Goal: Information Seeking & Learning: Learn about a topic

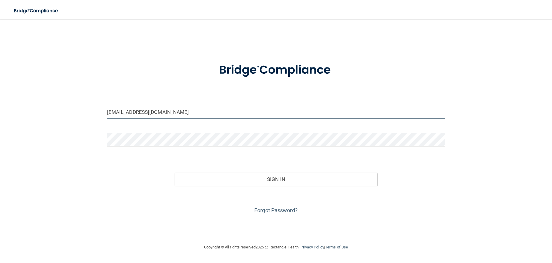
click at [199, 108] on input "esloan@westernohiopodiatry.com" at bounding box center [276, 111] width 338 height 13
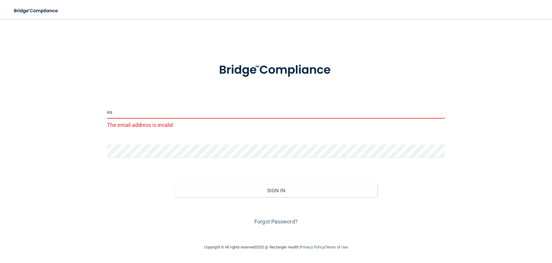
type input "e"
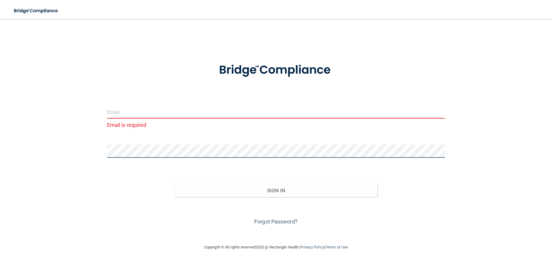
click at [102, 156] on div "Email is required Invalid email/password. You don't have permission to access t…" at bounding box center [276, 131] width 529 height 213
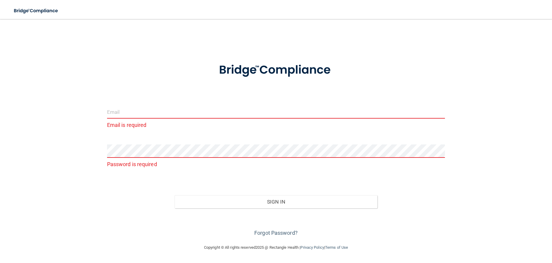
click at [126, 120] on div "Email is required" at bounding box center [276, 117] width 338 height 25
type input "C"
type input "[EMAIL_ADDRESS][DOMAIN_NAME]"
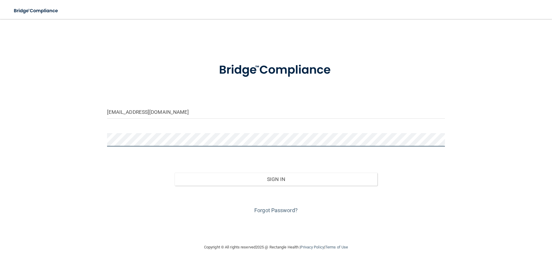
click at [175, 173] on button "Sign In" at bounding box center [276, 179] width 203 height 13
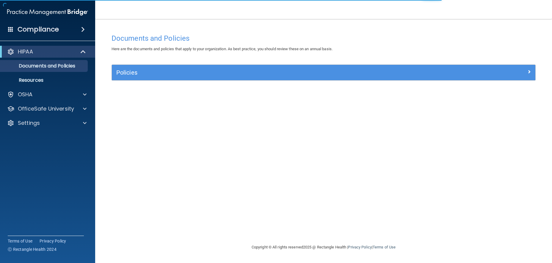
click at [53, 47] on div "HIPAA" at bounding box center [47, 52] width 95 height 12
click at [53, 53] on div "HIPAA" at bounding box center [40, 51] width 74 height 7
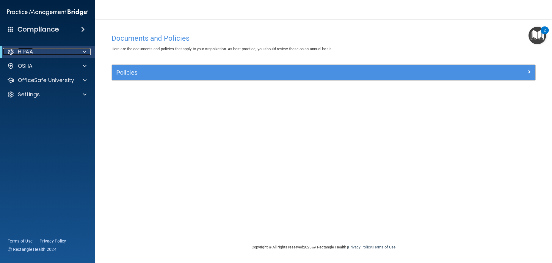
click at [44, 51] on div "HIPAA" at bounding box center [40, 51] width 74 height 7
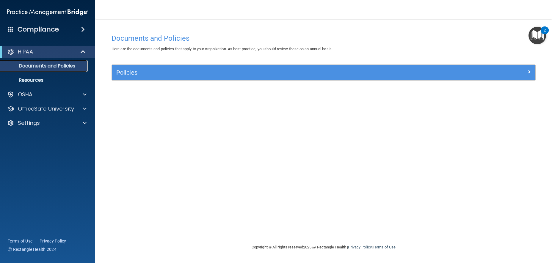
click at [47, 61] on link "Documents and Policies" at bounding box center [41, 66] width 94 height 12
click at [143, 67] on div "Policies" at bounding box center [324, 72] width 424 height 15
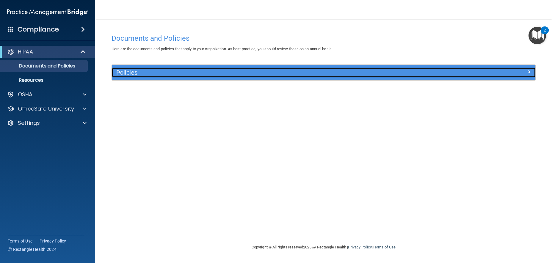
click at [143, 73] on h5 "Policies" at bounding box center [270, 72] width 309 height 7
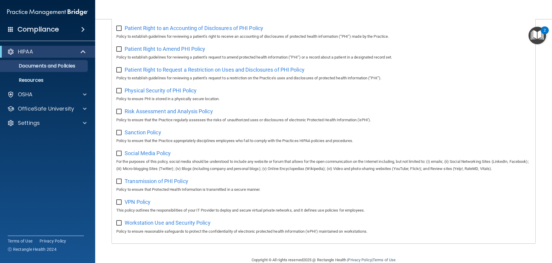
scroll to position [334, 0]
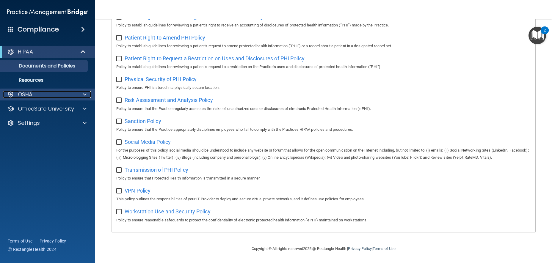
click at [70, 97] on div "OSHA" at bounding box center [40, 94] width 74 height 7
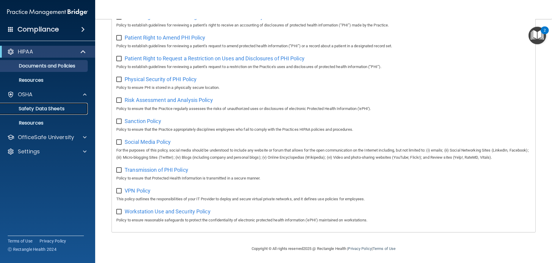
click at [55, 112] on p "Safety Data Sheets" at bounding box center [44, 109] width 81 height 6
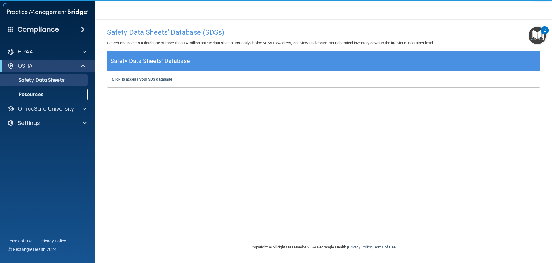
click at [50, 93] on p "Resources" at bounding box center [44, 95] width 81 height 6
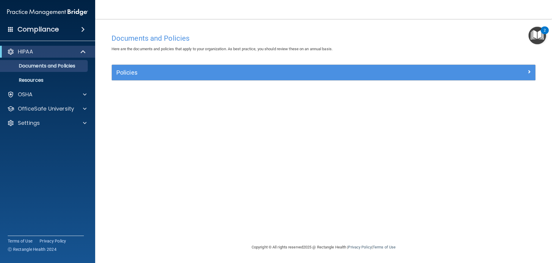
click at [534, 36] on img "Open Resource Center, 2 new notifications" at bounding box center [538, 36] width 18 height 18
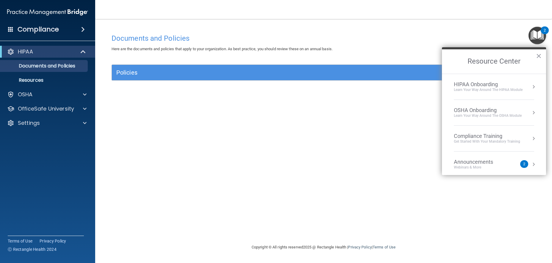
click at [516, 90] on div "Learn Your Way around the HIPAA module" at bounding box center [488, 90] width 69 height 5
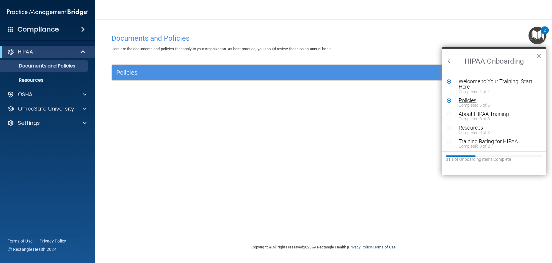
scroll to position [1, 0]
click at [475, 85] on div "Welcome to Your Training! Start Here" at bounding box center [496, 83] width 75 height 11
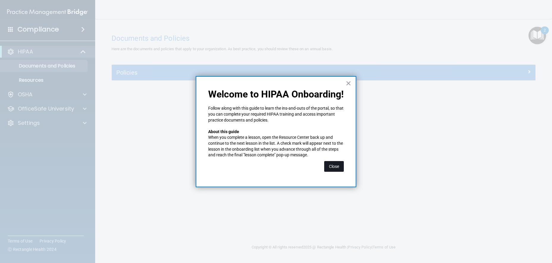
click at [344, 169] on button "Close" at bounding box center [334, 166] width 20 height 11
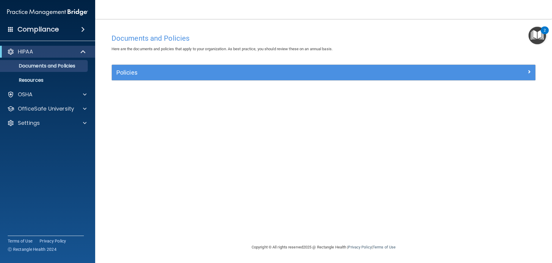
click at [544, 38] on button "2" at bounding box center [538, 36] width 18 height 18
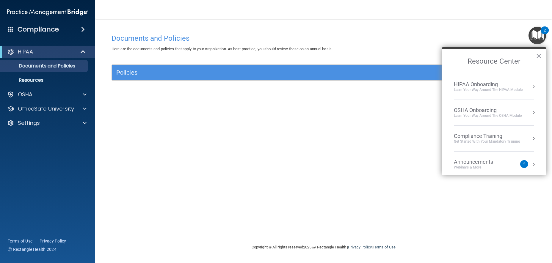
click at [485, 88] on div "Learn Your Way around the HIPAA module" at bounding box center [488, 90] width 69 height 5
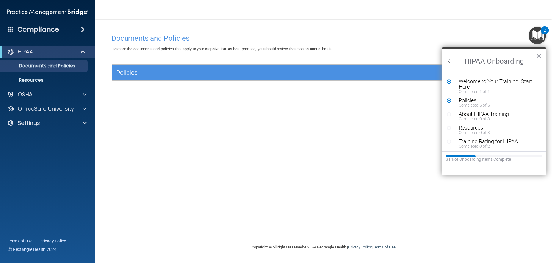
scroll to position [0, 0]
click at [477, 85] on div "Welcome to Your Training! Start Here" at bounding box center [496, 84] width 75 height 11
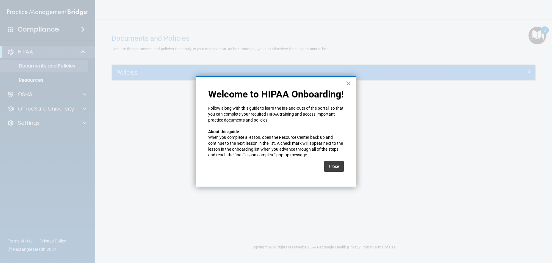
drag, startPoint x: 335, startPoint y: 167, endPoint x: 332, endPoint y: 159, distance: 8.7
click at [333, 166] on button "Close" at bounding box center [334, 166] width 20 height 11
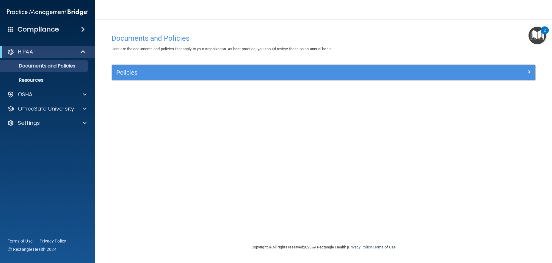
click at [540, 38] on img "Open Resource Center, 2 new notifications" at bounding box center [538, 36] width 18 height 18
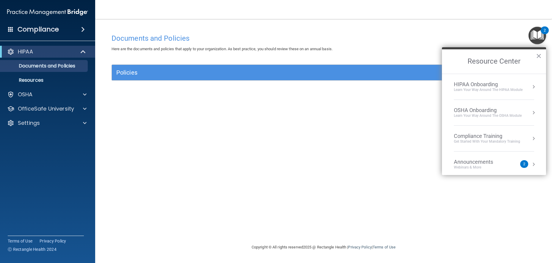
click at [468, 96] on li "HIPAA Onboarding Learn Your Way around the HIPAA module" at bounding box center [494, 87] width 80 height 26
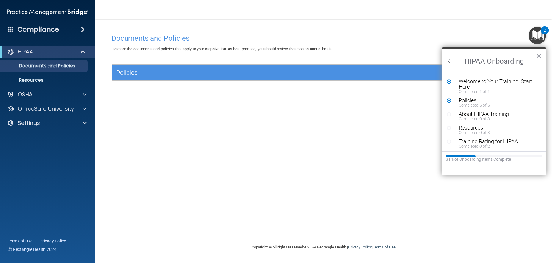
click at [468, 87] on div "Welcome to Your Training! Start Here" at bounding box center [496, 84] width 75 height 11
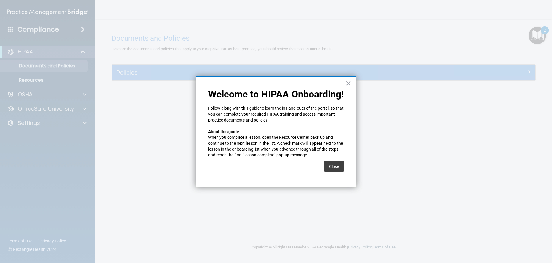
drag, startPoint x: 349, startPoint y: 85, endPoint x: 348, endPoint y: 59, distance: 25.3
click at [346, 85] on button "×" at bounding box center [349, 84] width 6 height 10
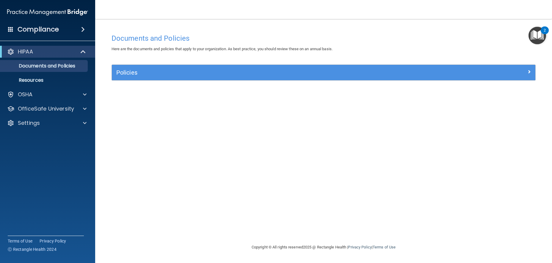
click at [546, 34] on div "2" at bounding box center [545, 30] width 8 height 8
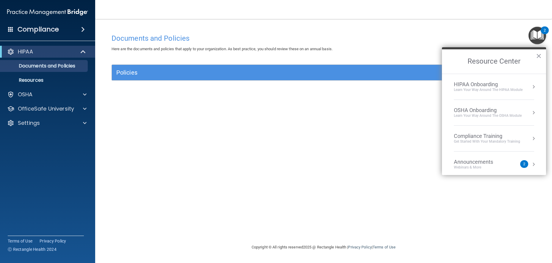
click at [479, 80] on li "HIPAA Onboarding Learn Your Way around the HIPAA module" at bounding box center [494, 87] width 80 height 26
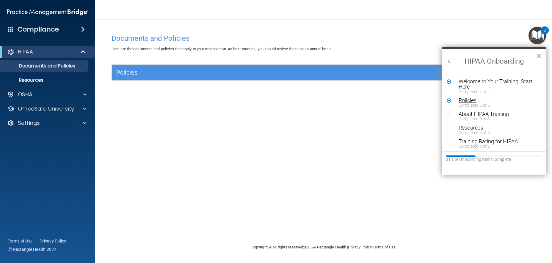
click at [472, 104] on div "Completed 5 of 5" at bounding box center [496, 105] width 75 height 4
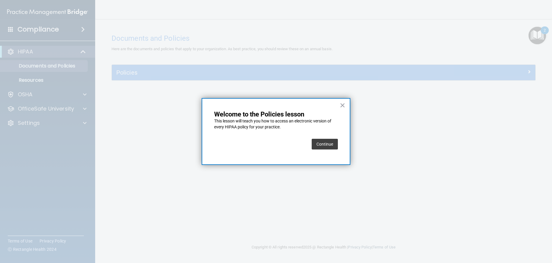
click at [330, 145] on button "Continue" at bounding box center [325, 144] width 26 height 11
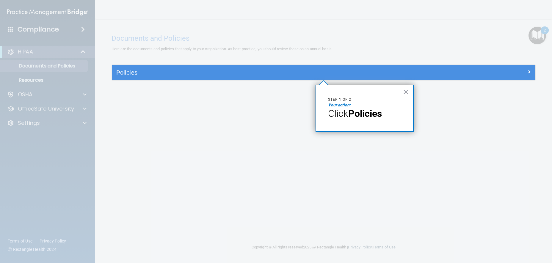
click at [338, 111] on span "Click" at bounding box center [338, 113] width 20 height 11
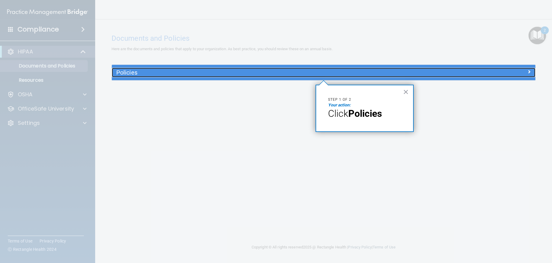
click at [249, 74] on h5 "Policies" at bounding box center [270, 72] width 309 height 7
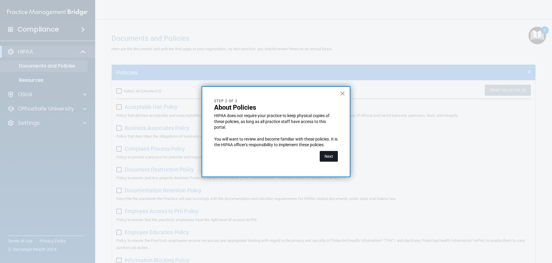
click at [330, 154] on button "Next" at bounding box center [329, 156] width 18 height 11
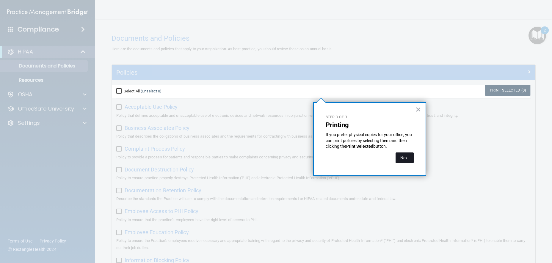
click at [409, 160] on button "Next" at bounding box center [405, 158] width 18 height 11
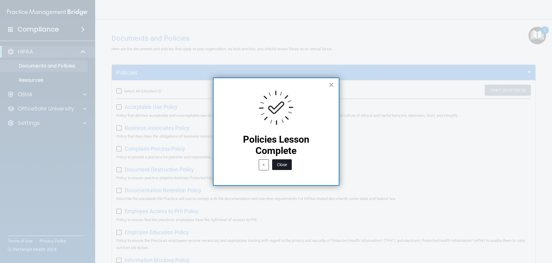
click at [283, 165] on button "Close" at bounding box center [282, 165] width 20 height 11
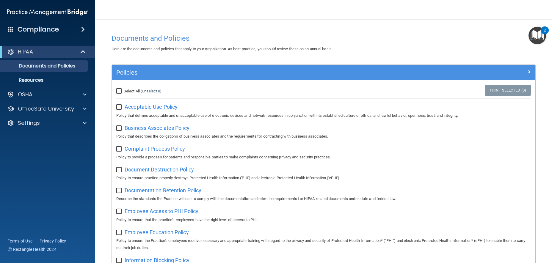
click at [177, 107] on span "Acceptable Use Policy" at bounding box center [151, 107] width 53 height 6
click at [120, 105] on input "checkbox" at bounding box center [119, 107] width 7 height 5
checkbox input "true"
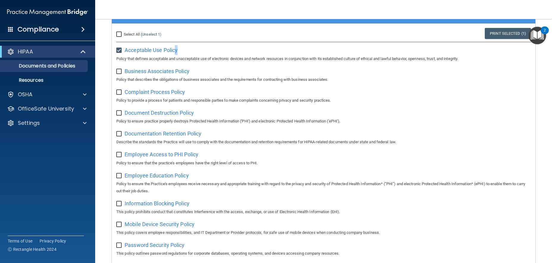
scroll to position [60, 0]
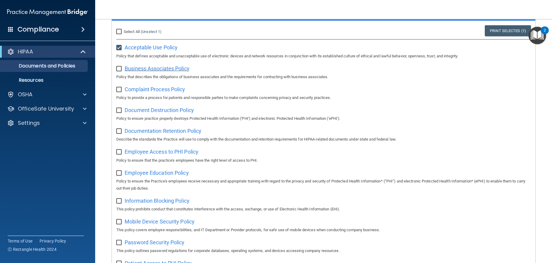
click at [167, 67] on span "Business Associates Policy" at bounding box center [157, 68] width 65 height 6
click at [543, 34] on div "2" at bounding box center [545, 30] width 8 height 8
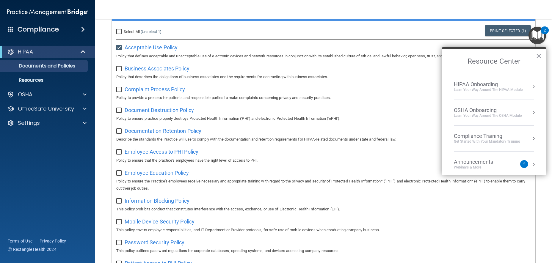
click at [493, 88] on div "Learn Your Way around the HIPAA module" at bounding box center [488, 90] width 69 height 5
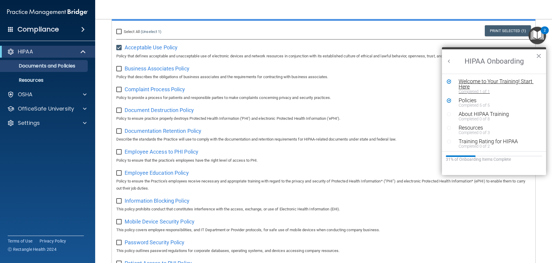
scroll to position [1, 0]
click at [500, 112] on div "About HIPAA Training" at bounding box center [496, 112] width 75 height 5
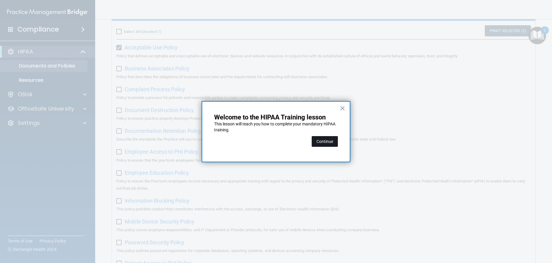
click at [328, 140] on button "Continue" at bounding box center [325, 141] width 26 height 11
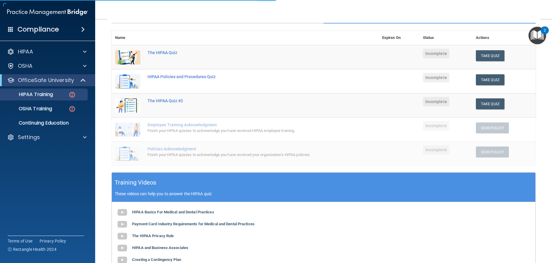
scroll to position [46, 0]
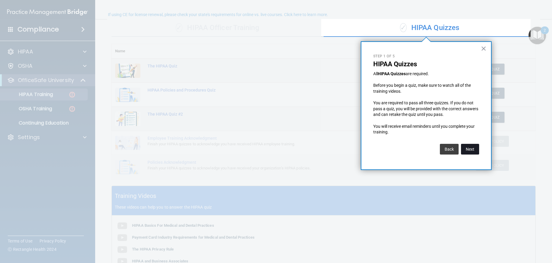
click at [467, 153] on button "Next" at bounding box center [470, 149] width 18 height 11
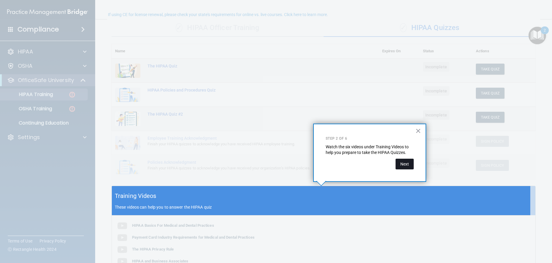
click at [405, 166] on button "Next" at bounding box center [405, 164] width 18 height 11
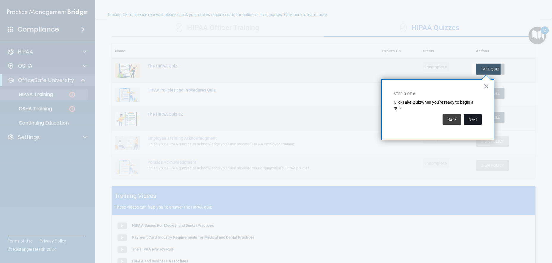
click at [477, 119] on button "Next" at bounding box center [473, 119] width 18 height 11
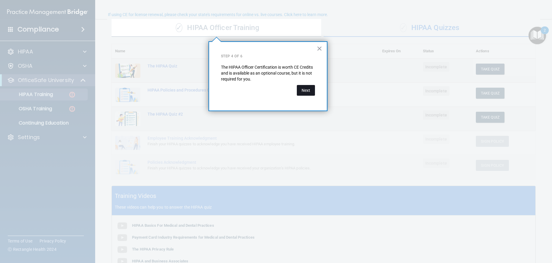
click at [310, 88] on button "Next" at bounding box center [306, 90] width 18 height 11
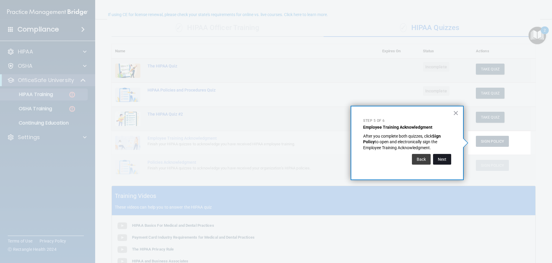
click at [448, 159] on button "Next" at bounding box center [442, 159] width 18 height 11
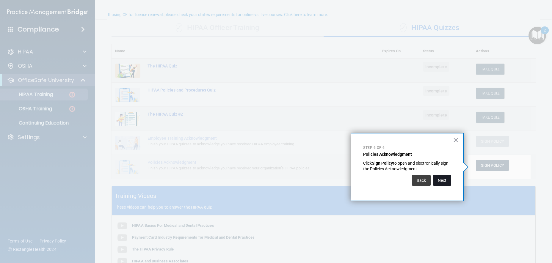
click at [442, 182] on button "Next" at bounding box center [442, 180] width 18 height 11
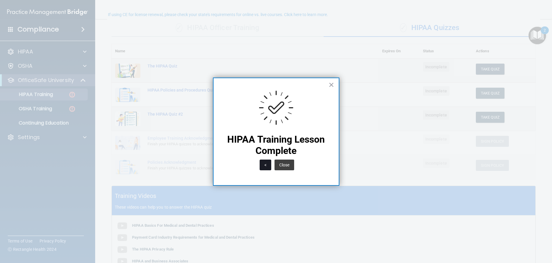
click at [263, 165] on button "<" at bounding box center [266, 165] width 12 height 11
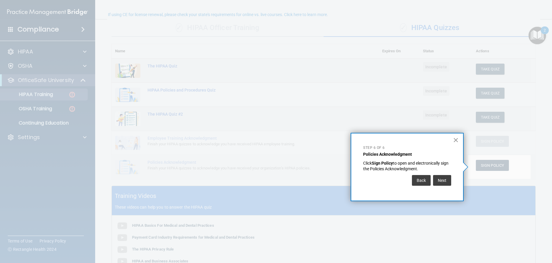
click at [458, 141] on button "×" at bounding box center [456, 140] width 6 height 10
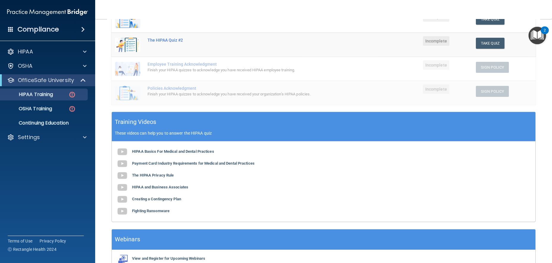
scroll to position [154, 0]
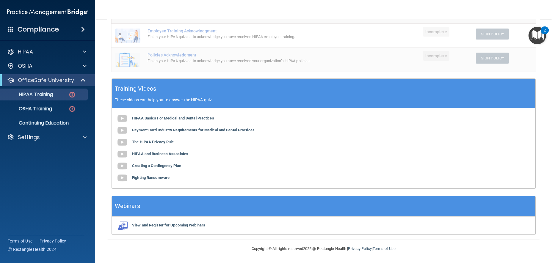
click at [539, 35] on img "Open Resource Center, 2 new notifications" at bounding box center [538, 36] width 18 height 18
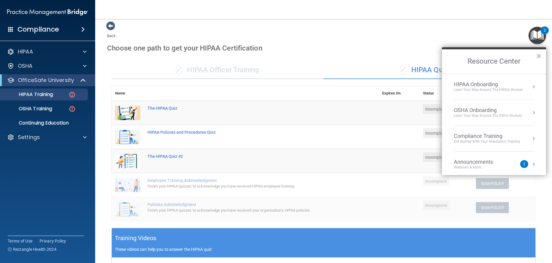
scroll to position [0, 0]
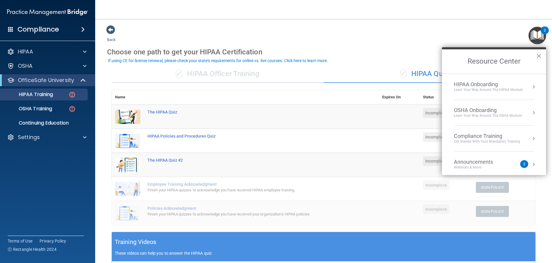
click at [418, 9] on nav "Toggle navigation CAMRYN [PERSON_NAME] [EMAIL_ADDRESS][DOMAIN_NAME] Manage My E…" at bounding box center [323, 9] width 457 height 19
click at [534, 33] on img "Open Resource Center, 2 new notifications" at bounding box center [538, 36] width 18 height 18
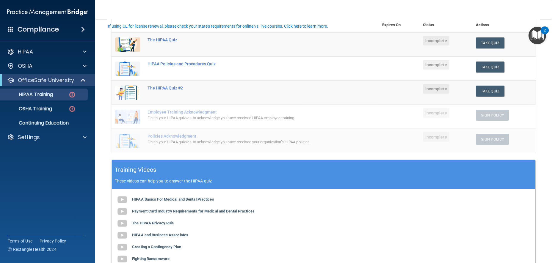
scroll to position [94, 0]
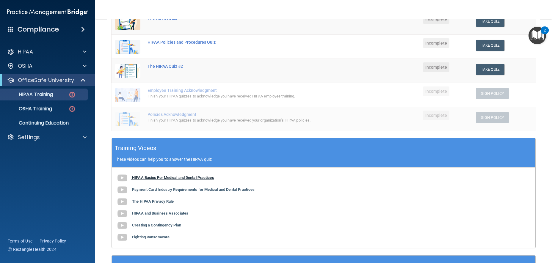
click at [192, 177] on b "HIPAA Basics For Medical and Dental Practices" at bounding box center [173, 178] width 82 height 4
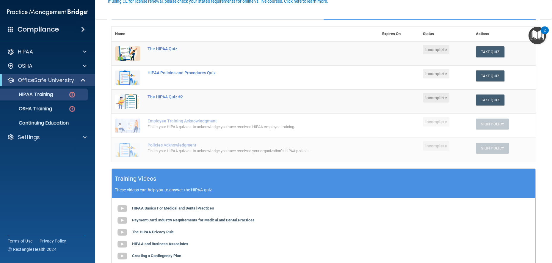
scroll to position [60, 0]
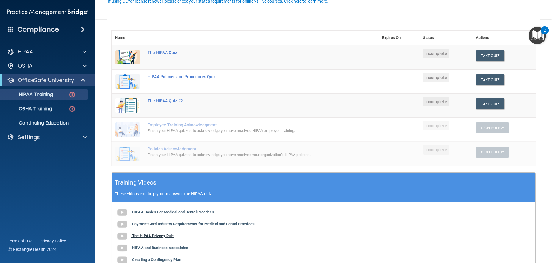
click at [156, 235] on b "The HIPAA Privacy Rule" at bounding box center [153, 236] width 42 height 4
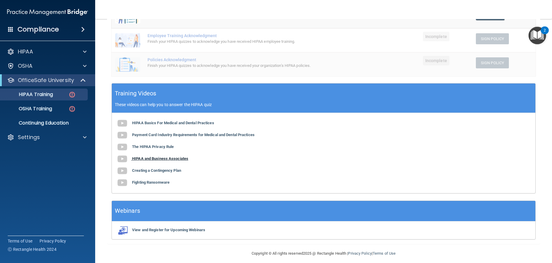
scroll to position [0, 0]
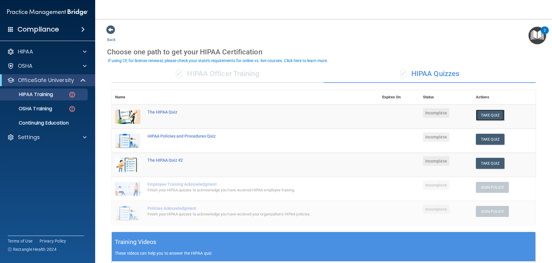
click at [483, 112] on button "Take Quiz" at bounding box center [490, 115] width 29 height 11
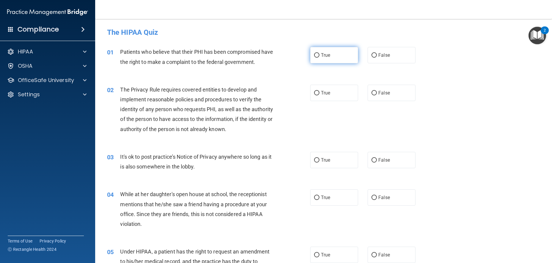
click at [324, 56] on span "True" at bounding box center [325, 55] width 9 height 6
click at [320, 56] on input "True" at bounding box center [316, 55] width 5 height 4
radio input "true"
click at [316, 96] on label "True" at bounding box center [334, 93] width 48 height 16
click at [316, 96] on input "True" at bounding box center [316, 93] width 5 height 4
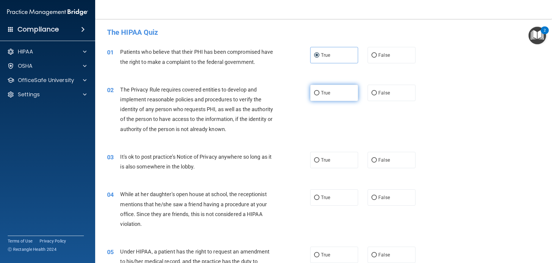
radio input "true"
click at [372, 164] on label "False" at bounding box center [392, 160] width 48 height 16
click at [372, 163] on input "False" at bounding box center [374, 160] width 5 height 4
radio input "true"
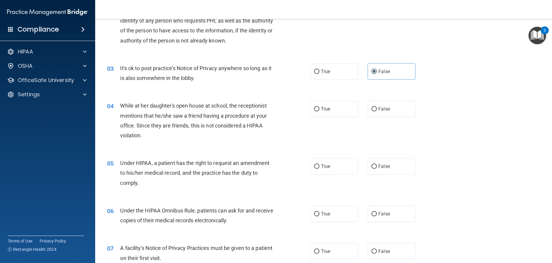
scroll to position [89, 0]
click at [384, 110] on span "False" at bounding box center [385, 109] width 12 height 6
click at [377, 110] on input "False" at bounding box center [374, 109] width 5 height 4
radio input "true"
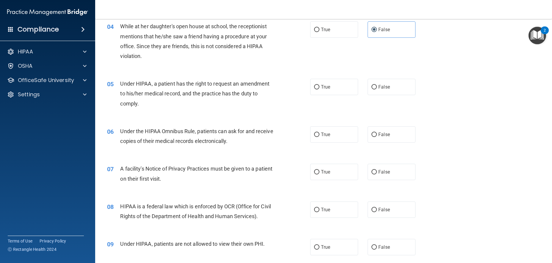
scroll to position [179, 0]
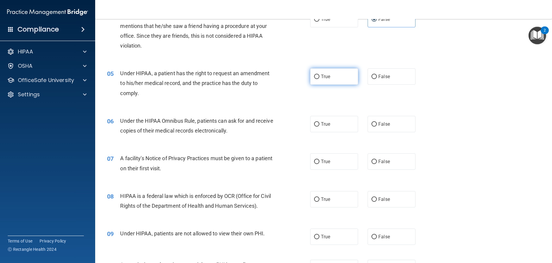
click at [353, 78] on label "True" at bounding box center [334, 76] width 48 height 16
click at [320, 78] on input "True" at bounding box center [316, 77] width 5 height 4
radio input "true"
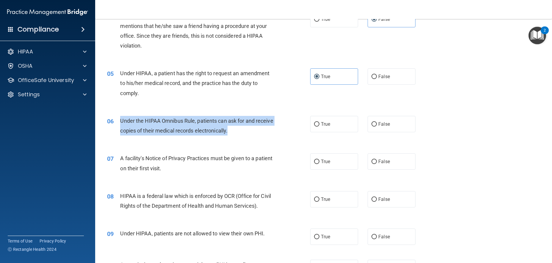
drag, startPoint x: 252, startPoint y: 130, endPoint x: 118, endPoint y: 121, distance: 135.1
click at [118, 121] on div "06 Under the HIPAA Omnibus Rule, patients can ask for and receive copies of the…" at bounding box center [208, 127] width 221 height 23
copy div "Under the HIPAA Omnibus Rule, patients can ask for and receive copies of their …"
click at [292, 127] on div "06 Under the HIPAA Omnibus Rule, patients can ask for and receive copies of the…" at bounding box center [208, 127] width 221 height 23
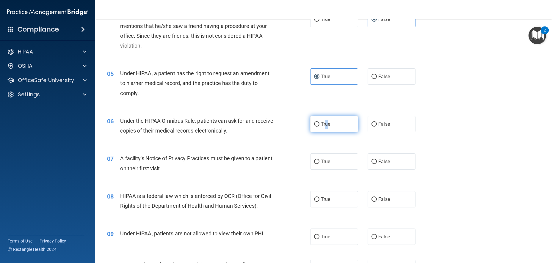
click at [326, 125] on span "True" at bounding box center [325, 124] width 9 height 6
click at [318, 125] on label "True" at bounding box center [334, 124] width 48 height 16
click at [318, 125] on input "True" at bounding box center [316, 124] width 5 height 4
radio input "true"
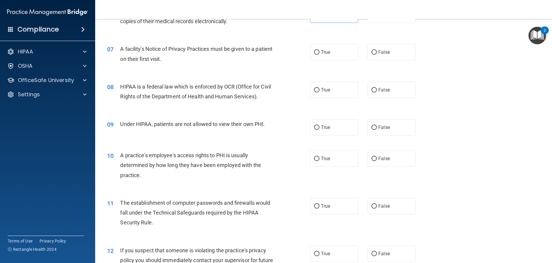
scroll to position [298, 0]
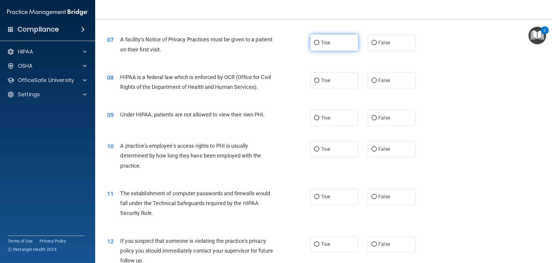
click at [344, 44] on label "True" at bounding box center [334, 43] width 48 height 16
click at [320, 44] on input "True" at bounding box center [316, 43] width 5 height 4
radio input "true"
click at [335, 88] on label "True" at bounding box center [334, 80] width 48 height 16
click at [320, 83] on input "True" at bounding box center [316, 81] width 5 height 4
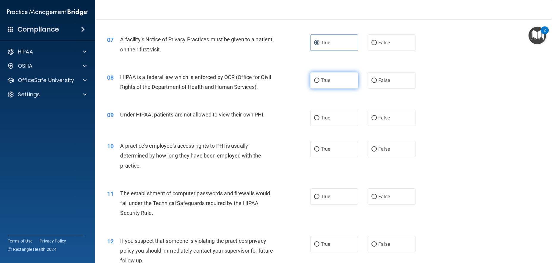
radio input "true"
click at [374, 119] on label "False" at bounding box center [392, 118] width 48 height 16
click at [374, 119] on input "False" at bounding box center [374, 118] width 5 height 4
radio input "true"
click at [398, 152] on label "False" at bounding box center [392, 149] width 48 height 16
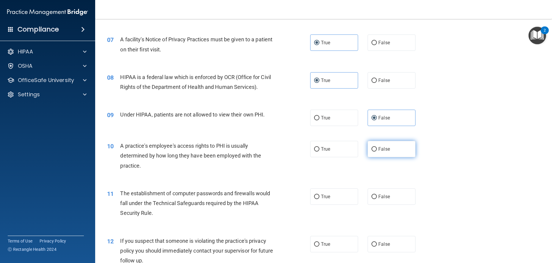
click at [377, 152] on input "False" at bounding box center [374, 149] width 5 height 4
radio input "true"
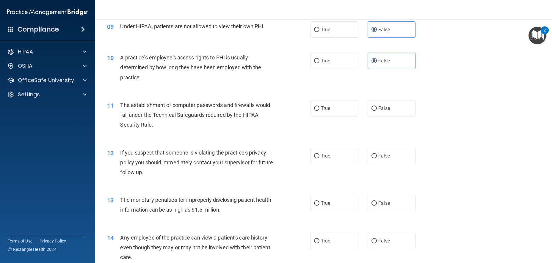
scroll to position [387, 0]
drag, startPoint x: 328, startPoint y: 107, endPoint x: 327, endPoint y: 103, distance: 4.6
click at [328, 106] on span "True" at bounding box center [325, 108] width 9 height 6
click at [302, 105] on div "11 The establishment of computer passwords and firewalls would fall under the T…" at bounding box center [208, 115] width 221 height 33
click at [316, 107] on input "True" at bounding box center [316, 108] width 5 height 4
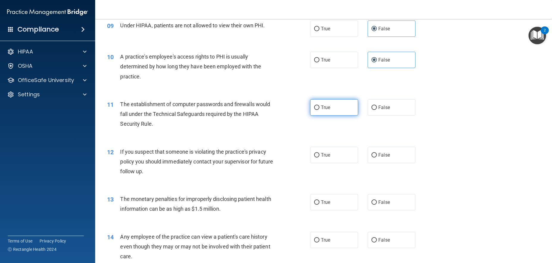
radio input "true"
click at [316, 154] on input "True" at bounding box center [316, 155] width 5 height 4
radio input "true"
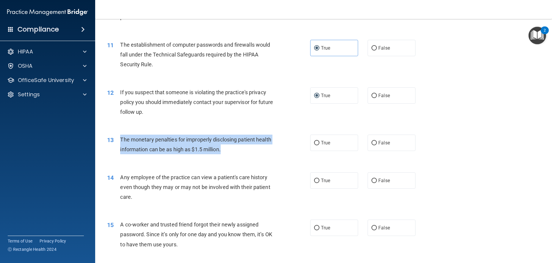
drag, startPoint x: 226, startPoint y: 150, endPoint x: 121, endPoint y: 139, distance: 105.6
click at [121, 139] on div "The monetary penalties for improperly disclosing patient health information can…" at bounding box center [199, 145] width 159 height 20
copy span "The monetary penalties for improperly disclosing patient health information can…"
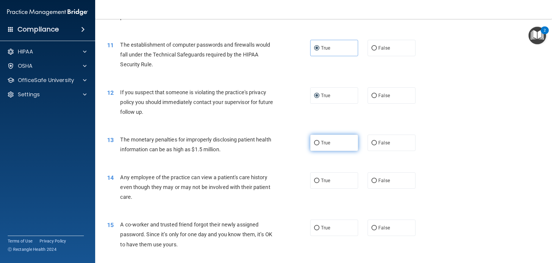
click at [332, 140] on label "True" at bounding box center [334, 143] width 48 height 16
click at [320, 141] on input "True" at bounding box center [316, 143] width 5 height 4
radio input "true"
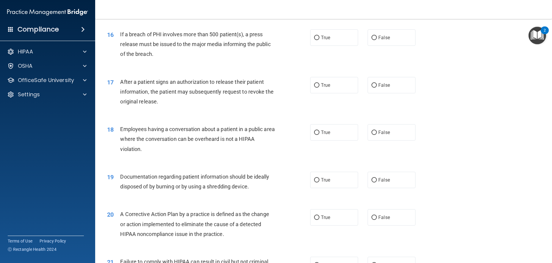
scroll to position [506, 0]
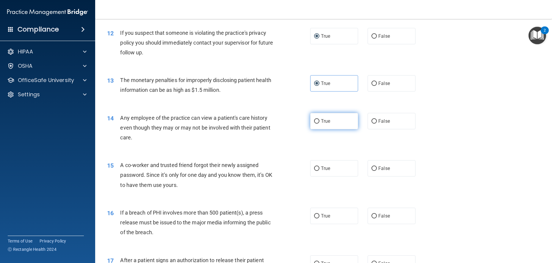
click at [329, 125] on label "True" at bounding box center [334, 121] width 48 height 16
click at [320, 124] on input "True" at bounding box center [316, 121] width 5 height 4
radio input "true"
click at [411, 164] on label "False" at bounding box center [392, 168] width 48 height 16
click at [377, 167] on input "False" at bounding box center [374, 169] width 5 height 4
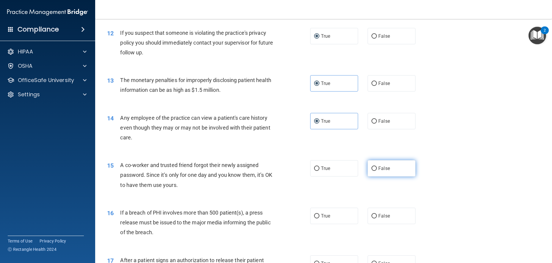
radio input "true"
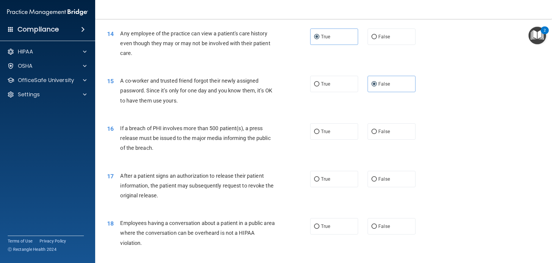
scroll to position [625, 0]
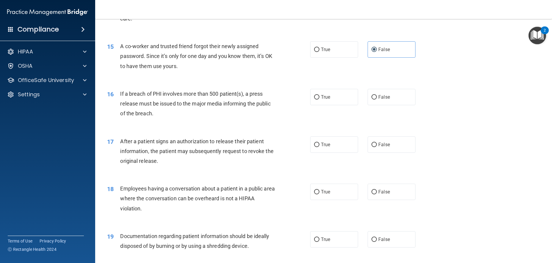
click at [398, 85] on div "16 If a breach of PHI involves more than 500 patient(s), a press release must b…" at bounding box center [324, 106] width 442 height 48
click at [394, 99] on label "False" at bounding box center [392, 97] width 48 height 16
click at [377, 99] on input "False" at bounding box center [374, 97] width 5 height 4
radio input "true"
click at [341, 146] on label "True" at bounding box center [334, 145] width 48 height 16
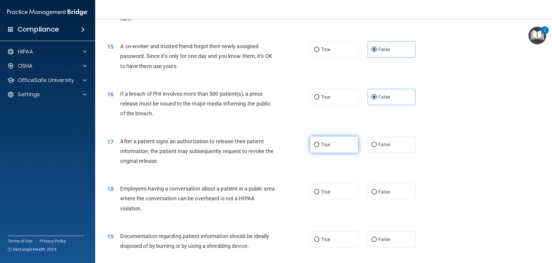
click at [320, 146] on input "True" at bounding box center [316, 145] width 5 height 4
radio input "true"
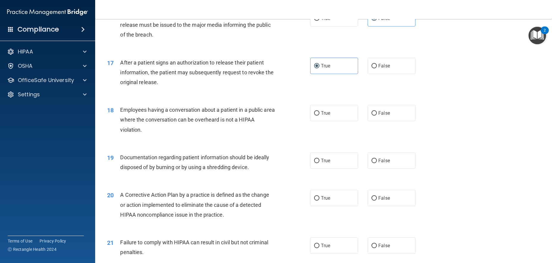
scroll to position [714, 0]
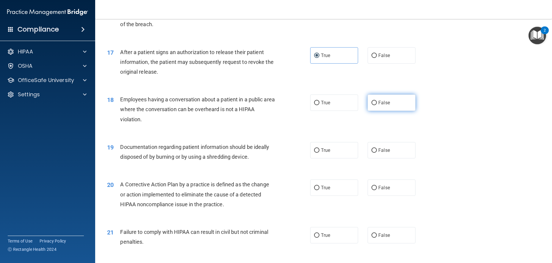
click at [398, 105] on label "False" at bounding box center [392, 103] width 48 height 16
click at [377, 105] on input "False" at bounding box center [374, 103] width 5 height 4
radio input "true"
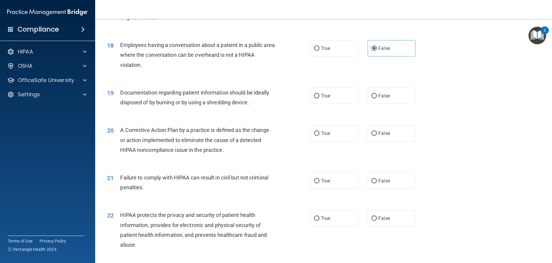
scroll to position [774, 0]
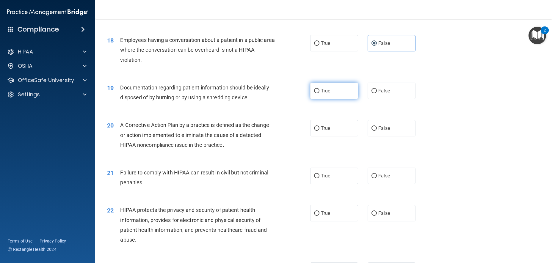
click at [316, 94] on label "True" at bounding box center [334, 91] width 48 height 16
click at [316, 93] on input "True" at bounding box center [316, 91] width 5 height 4
radio input "true"
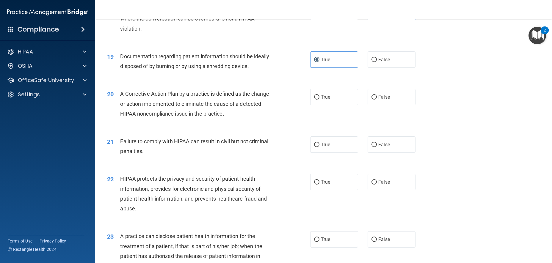
scroll to position [798, 0]
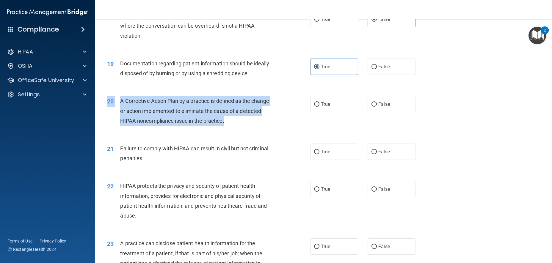
drag, startPoint x: 234, startPoint y: 122, endPoint x: 206, endPoint y: 115, distance: 29.2
click at [205, 113] on div "A Corrective Action Plan by a practice is defined as the change or action imple…" at bounding box center [199, 111] width 159 height 30
drag, startPoint x: 118, startPoint y: 100, endPoint x: 229, endPoint y: 114, distance: 112.5
click at [239, 126] on div "20 A Corrective Action Plan by a practice is defined as the change or action im…" at bounding box center [208, 112] width 221 height 33
copy div "A Corrective Action Plan by a practice is defined as the change or action imple…"
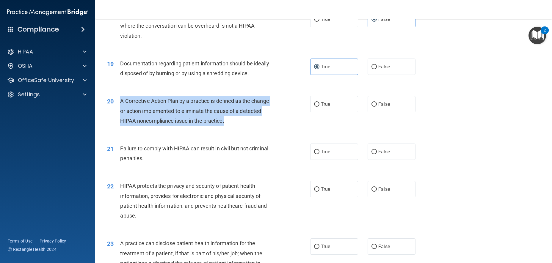
click at [261, 127] on div "20 A Corrective Action Plan by a practice is defined as the change or action im…" at bounding box center [208, 112] width 221 height 33
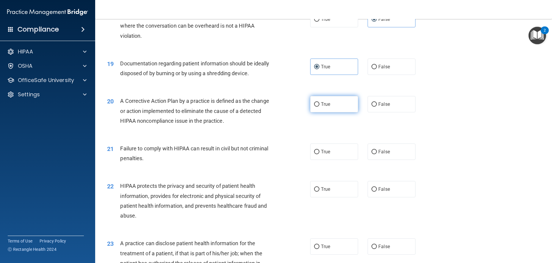
click at [310, 106] on label "True" at bounding box center [334, 104] width 48 height 16
click at [314, 106] on input "True" at bounding box center [316, 104] width 5 height 4
radio input "true"
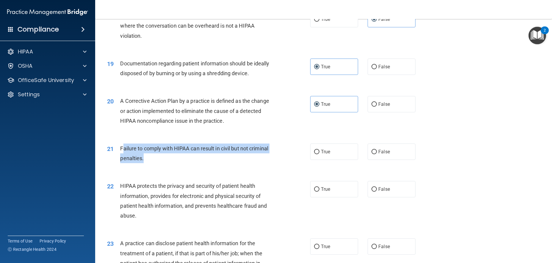
drag, startPoint x: 150, startPoint y: 162, endPoint x: 123, endPoint y: 149, distance: 29.8
click at [123, 149] on div "Failure to comply with HIPAA can result in civil but not criminal penalties." at bounding box center [199, 154] width 159 height 20
drag, startPoint x: 121, startPoint y: 149, endPoint x: 152, endPoint y: 166, distance: 35.3
click at [152, 166] on div "21 Failure to comply with HIPAA can result in civil but not criminal penalties." at bounding box center [208, 155] width 221 height 23
copy span "Failure to comply with HIPAA can result in civil but not criminal penalties."
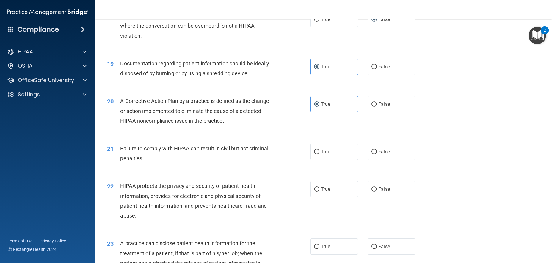
drag, startPoint x: 168, startPoint y: 136, endPoint x: 164, endPoint y: 130, distance: 7.0
drag, startPoint x: 245, startPoint y: 150, endPoint x: 250, endPoint y: 146, distance: 6.3
click at [245, 150] on span "Failure to comply with HIPAA can result in civil but not criminal penalties." at bounding box center [194, 154] width 148 height 16
click at [386, 146] on label "False" at bounding box center [392, 152] width 48 height 16
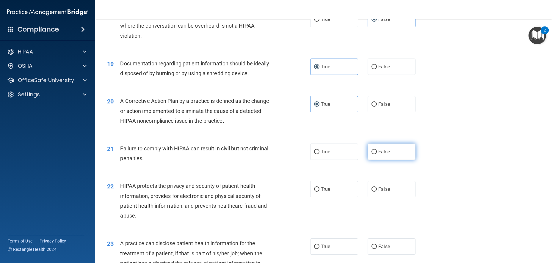
click at [377, 150] on input "False" at bounding box center [374, 152] width 5 height 4
radio input "true"
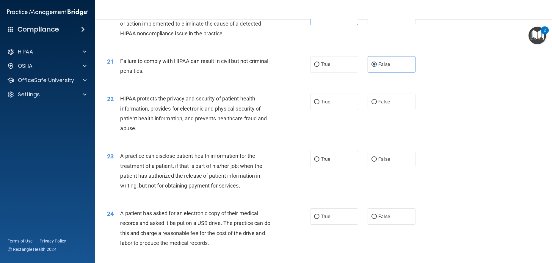
scroll to position [947, 0]
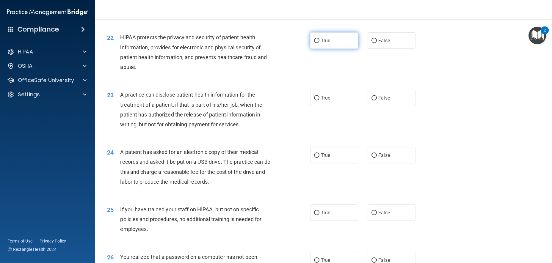
click at [321, 42] on span "True" at bounding box center [325, 41] width 9 height 6
click at [320, 42] on input "True" at bounding box center [316, 41] width 5 height 4
radio input "true"
click at [318, 96] on label "True" at bounding box center [334, 98] width 48 height 16
click at [318, 96] on input "True" at bounding box center [316, 98] width 5 height 4
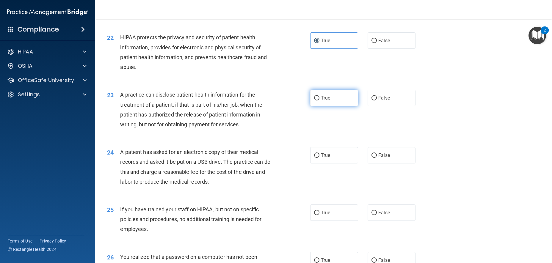
radio input "true"
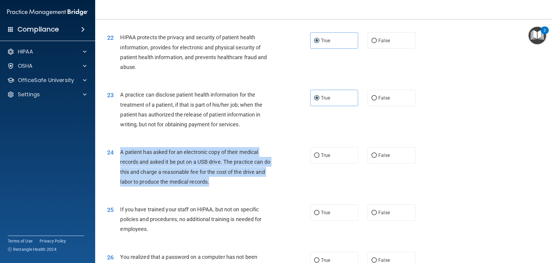
drag, startPoint x: 218, startPoint y: 185, endPoint x: 121, endPoint y: 151, distance: 102.7
click at [121, 151] on div "A patient has asked for an electronic copy of their medical records and asked i…" at bounding box center [199, 167] width 159 height 40
copy span "A patient has asked for an electronic copy of their medical records and asked i…"
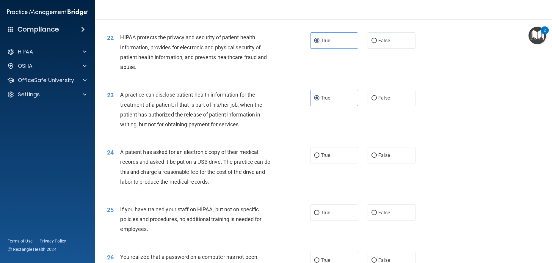
drag, startPoint x: 268, startPoint y: 137, endPoint x: 279, endPoint y: 135, distance: 11.3
click at [270, 136] on div "23 A practice can disclose patient health information for the treatment of a pa…" at bounding box center [324, 110] width 442 height 57
click at [320, 163] on label "True" at bounding box center [334, 155] width 48 height 16
click at [327, 152] on label "True" at bounding box center [334, 155] width 48 height 16
click at [320, 154] on input "True" at bounding box center [316, 156] width 5 height 4
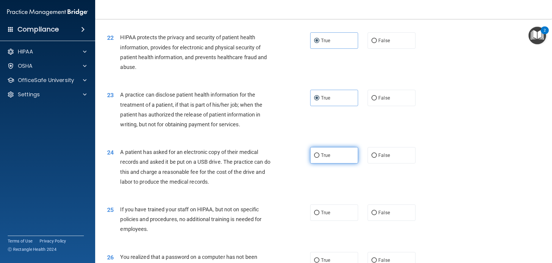
radio input "true"
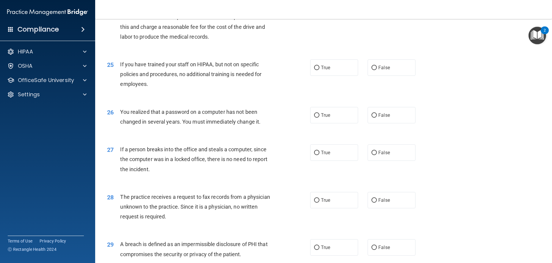
scroll to position [1096, 0]
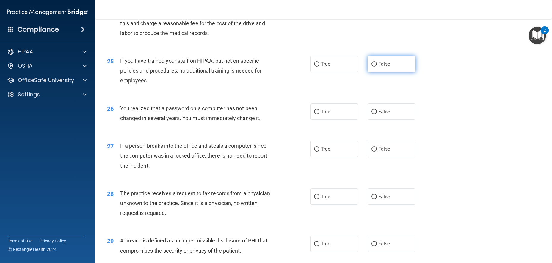
click at [376, 68] on label "False" at bounding box center [392, 64] width 48 height 16
click at [376, 67] on input "False" at bounding box center [374, 64] width 5 height 4
radio input "true"
drag, startPoint x: 268, startPoint y: 120, endPoint x: 281, endPoint y: 119, distance: 13.2
click at [281, 119] on div "26 You realized that a password on a computer has not been changed in several y…" at bounding box center [208, 115] width 221 height 23
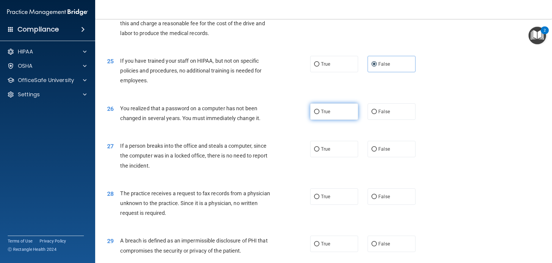
click at [321, 110] on span "True" at bounding box center [325, 112] width 9 height 6
click at [320, 110] on input "True" at bounding box center [316, 112] width 5 height 4
radio input "true"
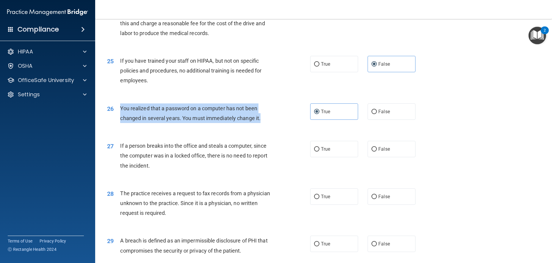
drag, startPoint x: 265, startPoint y: 121, endPoint x: 115, endPoint y: 111, distance: 149.7
click at [115, 111] on div "26 You realized that a password on a computer has not been changed in several y…" at bounding box center [208, 115] width 221 height 23
copy div "You realized that a password on a computer has not been changed in several year…"
click at [259, 121] on div "You realized that a password on a computer has not been changed in several year…" at bounding box center [199, 114] width 159 height 20
click at [280, 118] on div "26 You realized that a password on a computer has not been changed in several y…" at bounding box center [208, 115] width 221 height 23
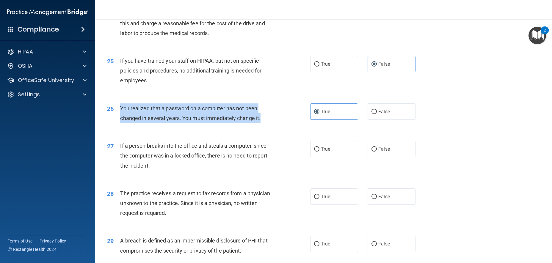
drag, startPoint x: 249, startPoint y: 121, endPoint x: 233, endPoint y: 122, distance: 16.1
click at [249, 121] on span "You realized that a password on a computer has not been changed in several year…" at bounding box center [190, 113] width 140 height 16
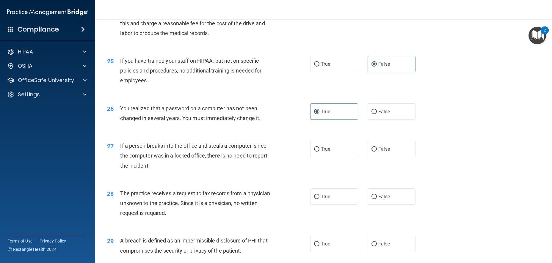
click at [226, 133] on div "26 You realized that a password on a computer has not been changed in several y…" at bounding box center [324, 115] width 442 height 38
click at [377, 154] on label "False" at bounding box center [392, 149] width 48 height 16
click at [377, 152] on input "False" at bounding box center [374, 149] width 5 height 4
radio input "true"
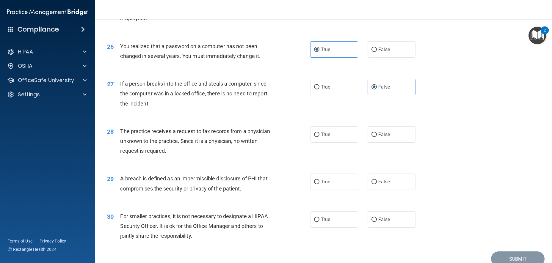
scroll to position [1185, 0]
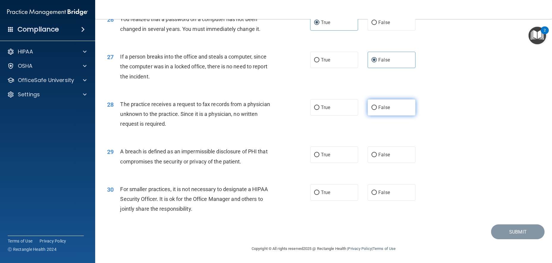
click at [379, 110] on span "False" at bounding box center [385, 108] width 12 height 6
click at [377, 110] on input "False" at bounding box center [374, 108] width 5 height 4
radio input "true"
click at [341, 154] on label "True" at bounding box center [334, 155] width 48 height 16
click at [320, 154] on input "True" at bounding box center [316, 155] width 5 height 4
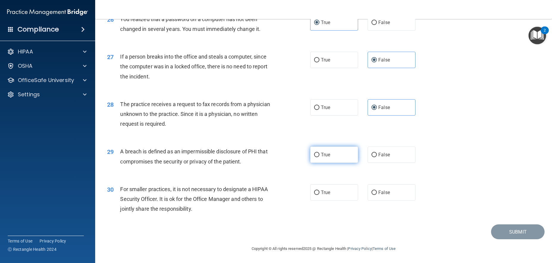
radio input "true"
click at [324, 188] on label "True" at bounding box center [334, 193] width 48 height 16
click at [320, 191] on input "True" at bounding box center [316, 193] width 5 height 4
radio input "true"
click at [508, 236] on button "Submit" at bounding box center [518, 232] width 54 height 15
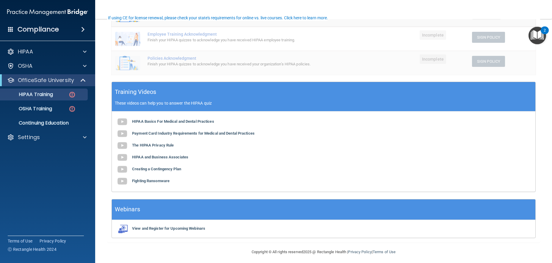
scroll to position [160, 0]
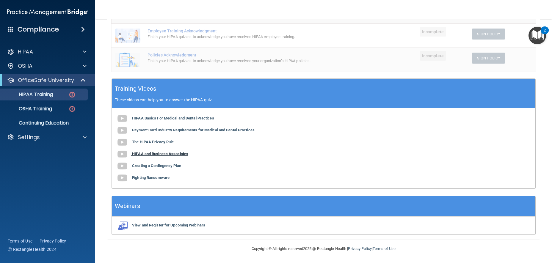
click at [177, 153] on b "HIPAA and Business Associates" at bounding box center [160, 154] width 56 height 4
